Goal: Navigation & Orientation: Find specific page/section

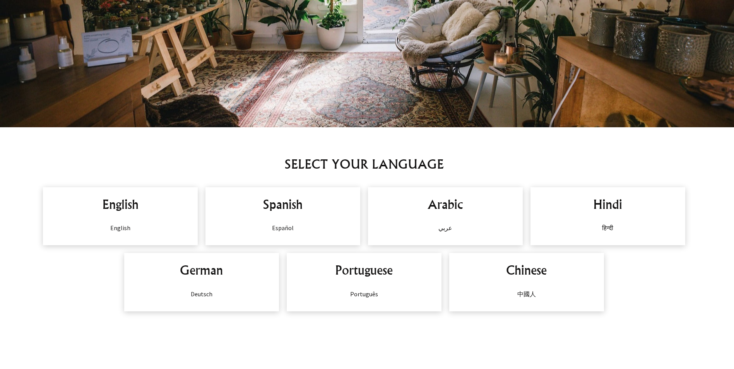
click at [120, 213] on h2 "English" at bounding box center [120, 204] width 139 height 19
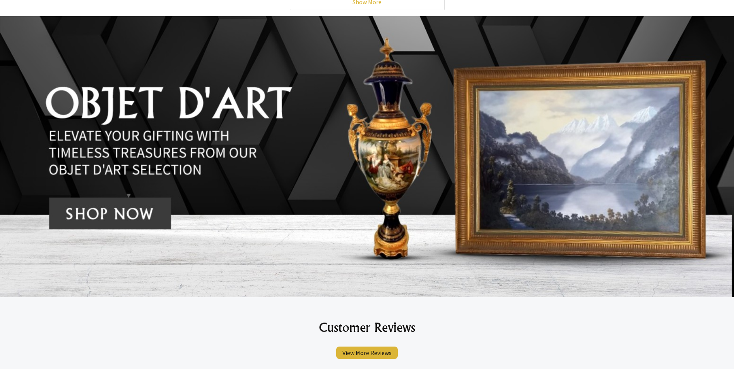
scroll to position [3574, 0]
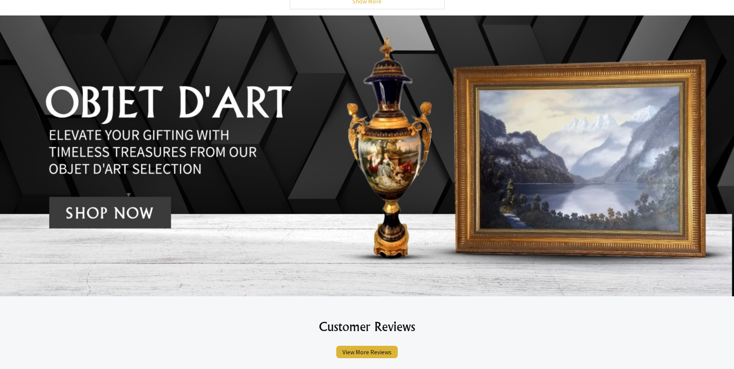
click at [120, 213] on img at bounding box center [367, 155] width 734 height 281
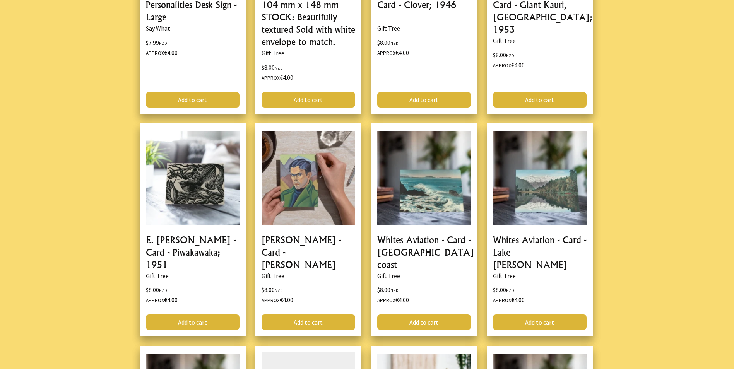
scroll to position [597, 0]
drag, startPoint x: 0, startPoint y: 0, endPoint x: 111, endPoint y: 263, distance: 285.6
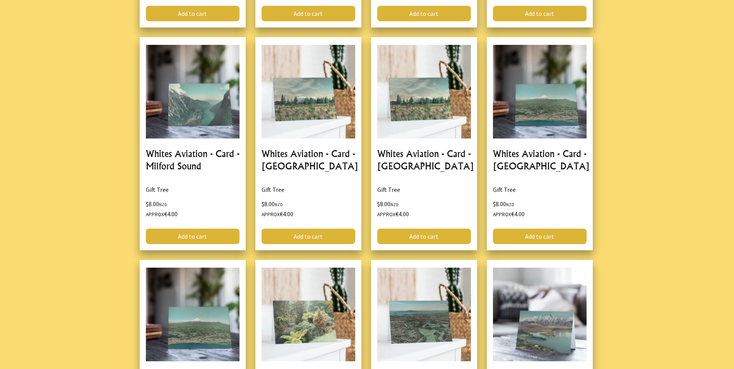
scroll to position [1152, 0]
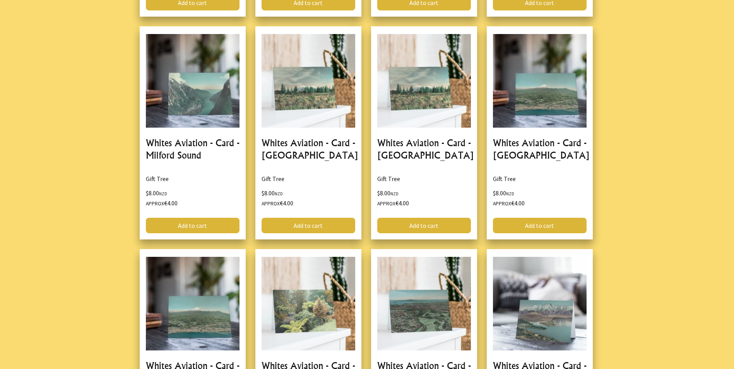
drag, startPoint x: 111, startPoint y: 261, endPoint x: 62, endPoint y: 222, distance: 62.8
click at [62, 222] on div at bounding box center [367, 269] width 734 height 2384
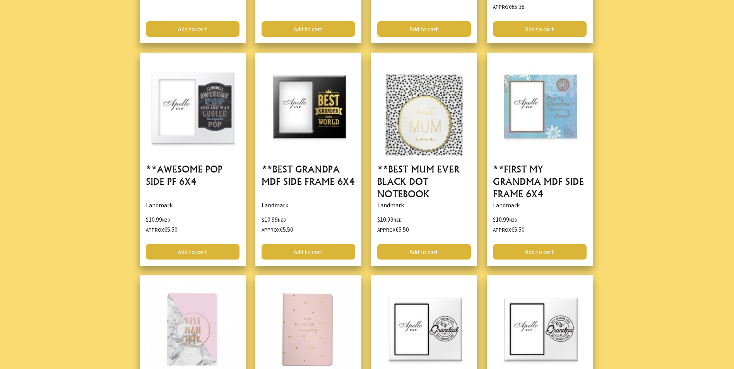
scroll to position [2042, 0]
